Goal: Task Accomplishment & Management: Complete application form

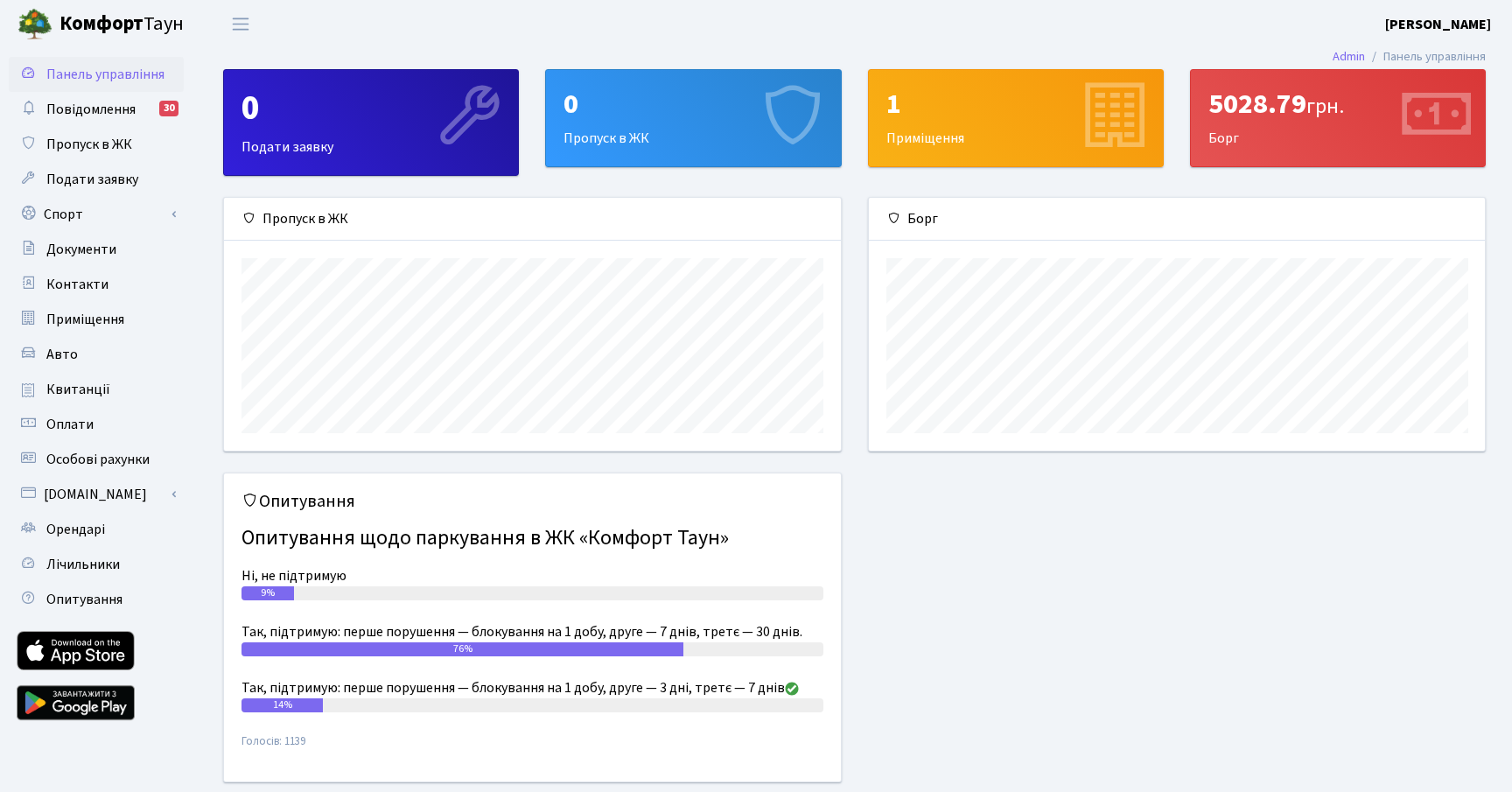
scroll to position [252, 616]
click at [127, 150] on span "Пропуск в ЖК" at bounding box center [89, 144] width 86 height 19
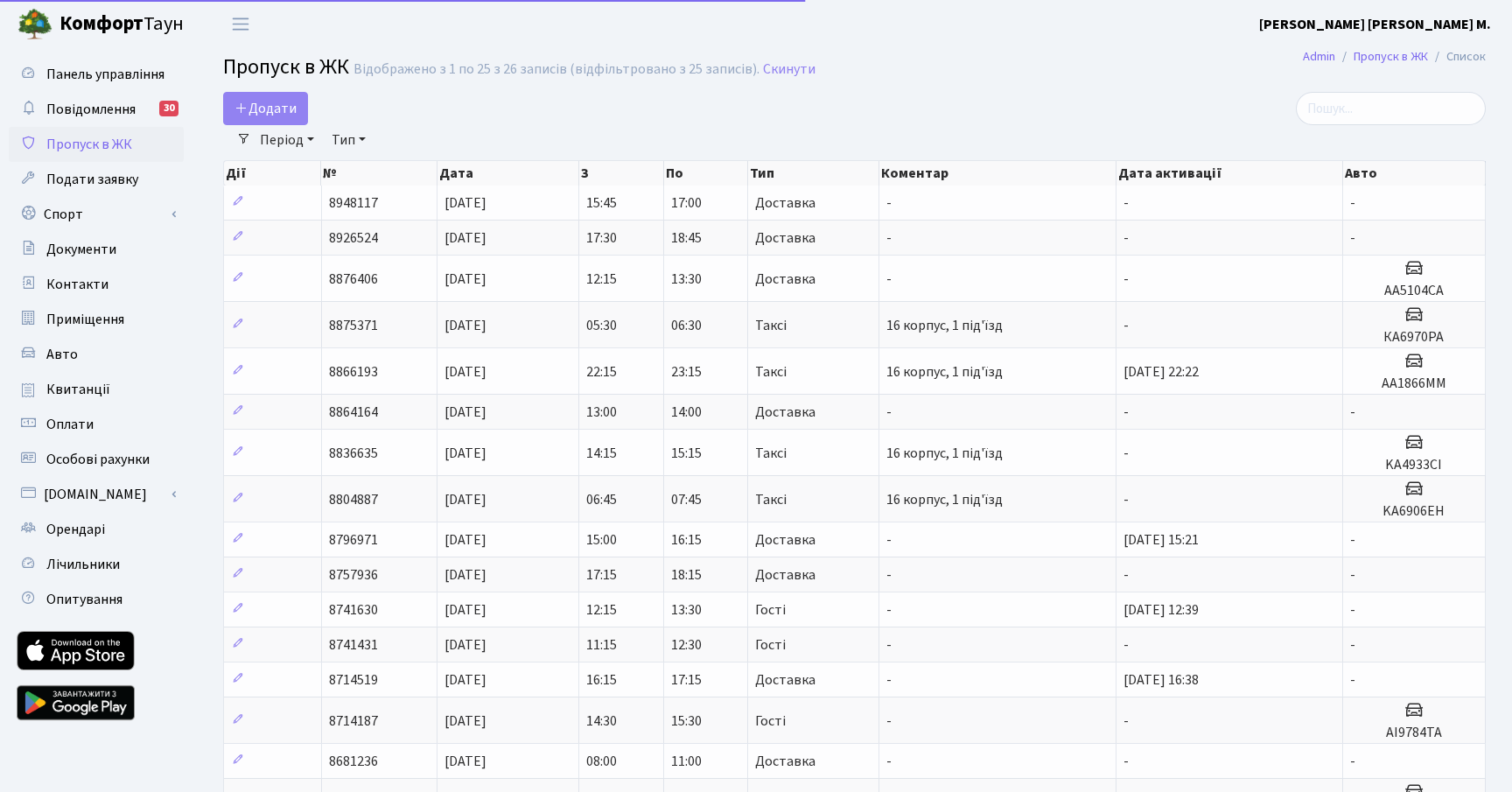
select select "25"
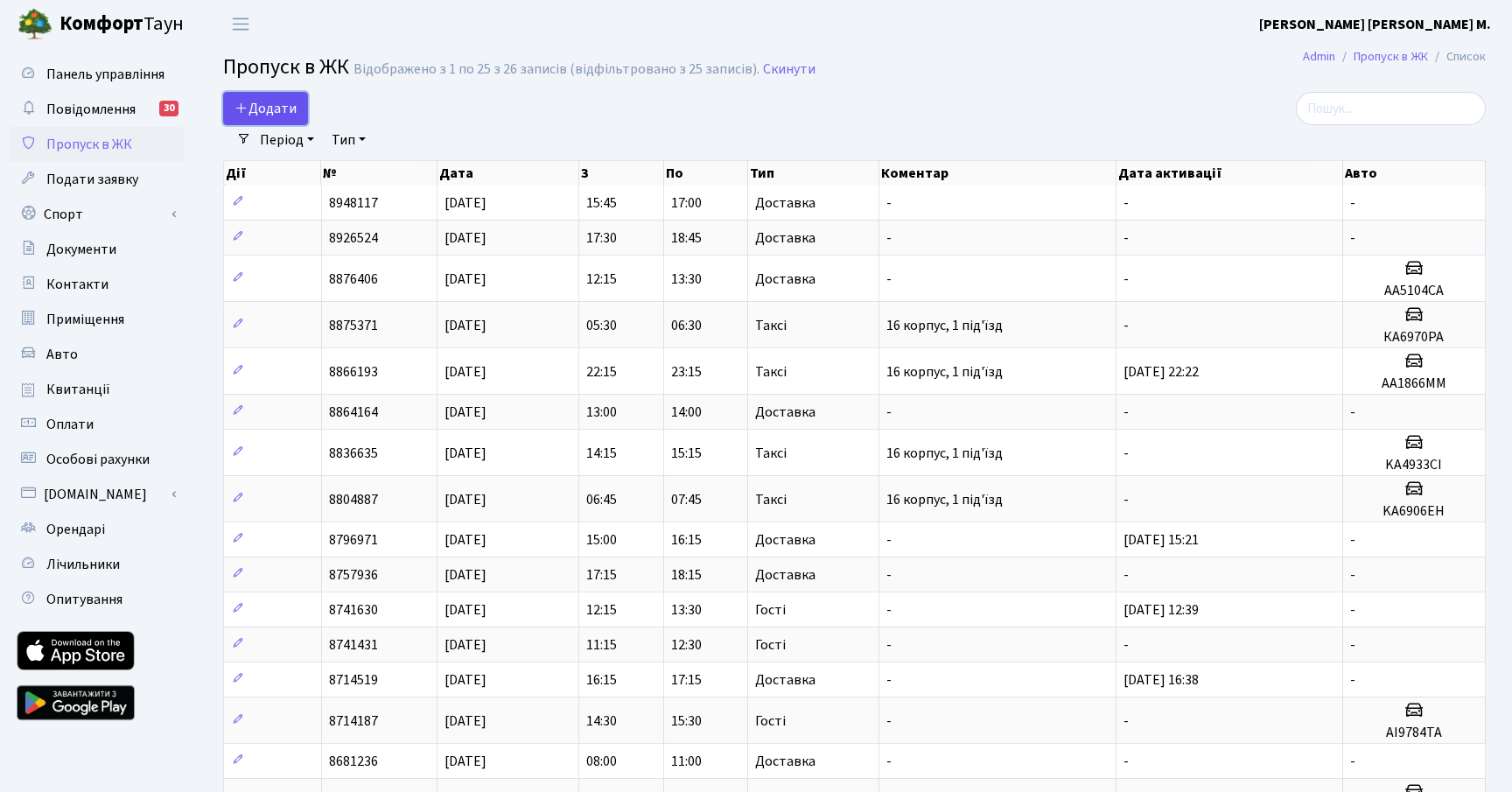
click at [254, 98] on link "Додати" at bounding box center [266, 108] width 85 height 33
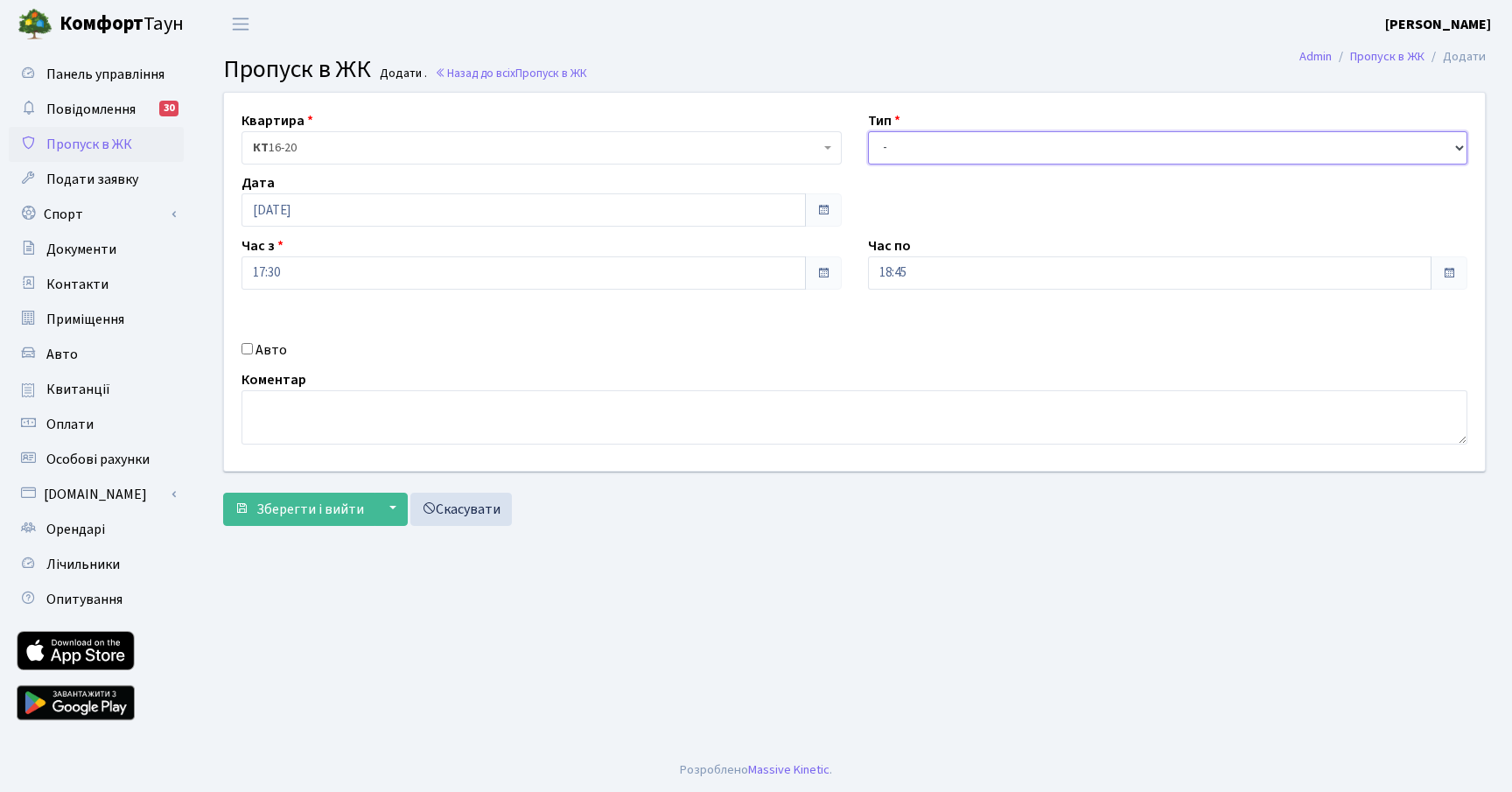
click at [904, 142] on select "- Доставка Таксі Гості Сервіс" at bounding box center [1168, 148] width 601 height 33
select select "1"
click at [868, 132] on select "- Доставка Таксі Гості Сервіс" at bounding box center [1168, 148] width 601 height 33
click at [975, 283] on input "18:45" at bounding box center [1150, 273] width 565 height 33
click at [919, 344] on icon at bounding box center [916, 333] width 47 height 47
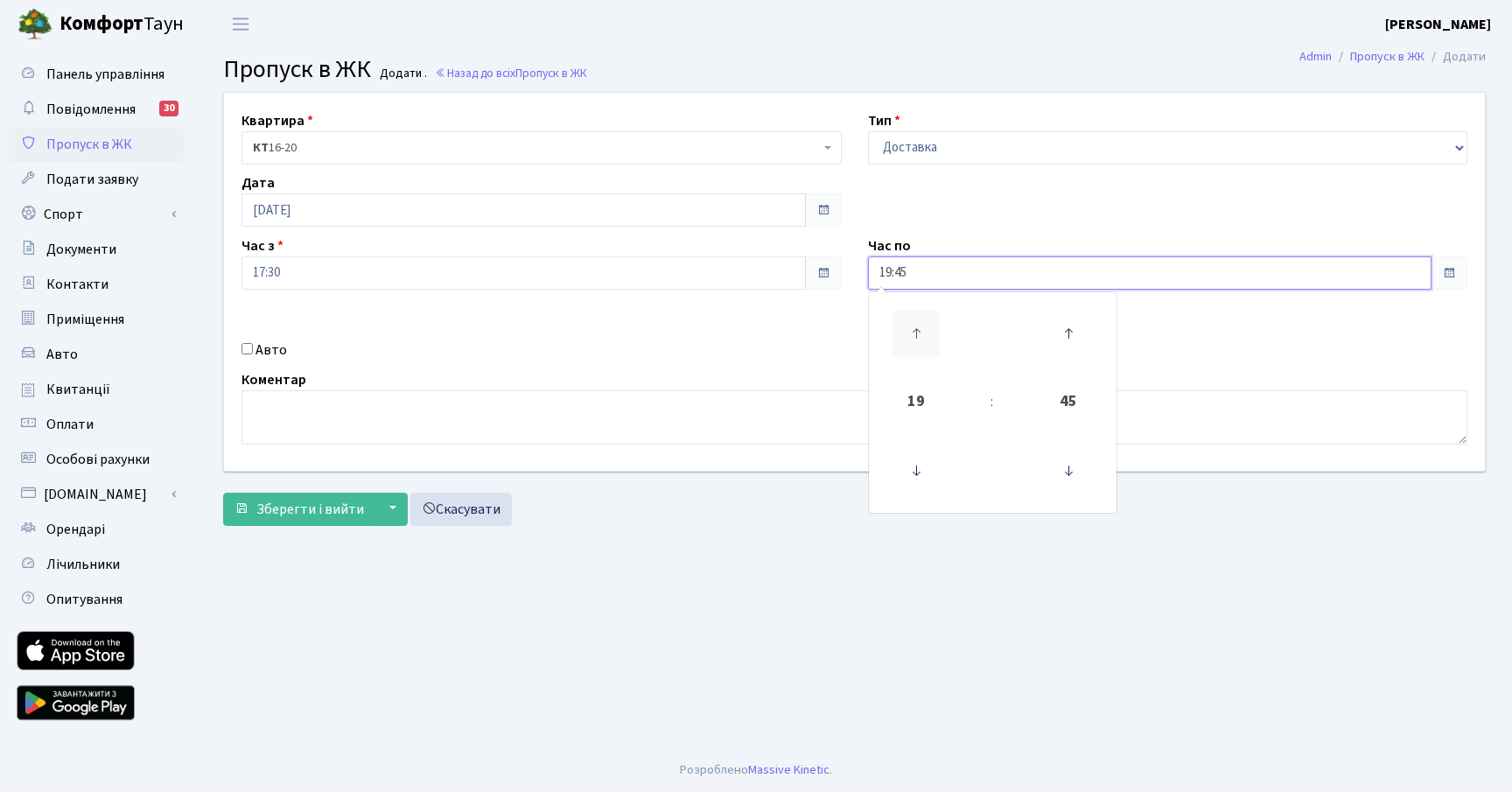
click at [919, 344] on icon at bounding box center [916, 333] width 47 height 47
type input "20:45"
click at [694, 548] on main "Admin Пропуск в ЖК Додати Пропуск в ЖК Додати . Назад до всіх Пропуск в ЖК Квар…" at bounding box center [855, 398] width 1316 height 700
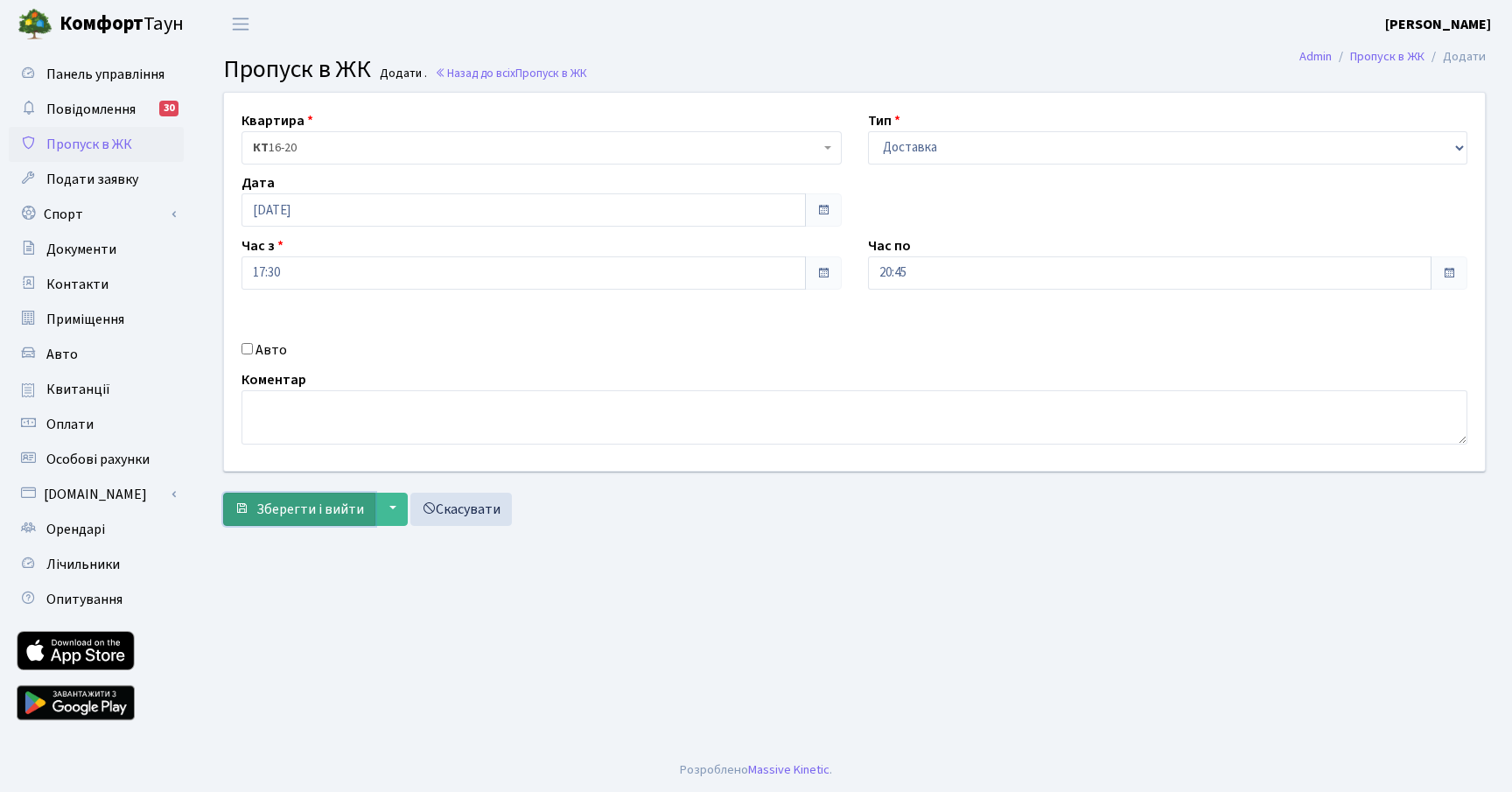
click at [305, 517] on span "Зберегти і вийти" at bounding box center [310, 510] width 107 height 19
